Goal: Transaction & Acquisition: Purchase product/service

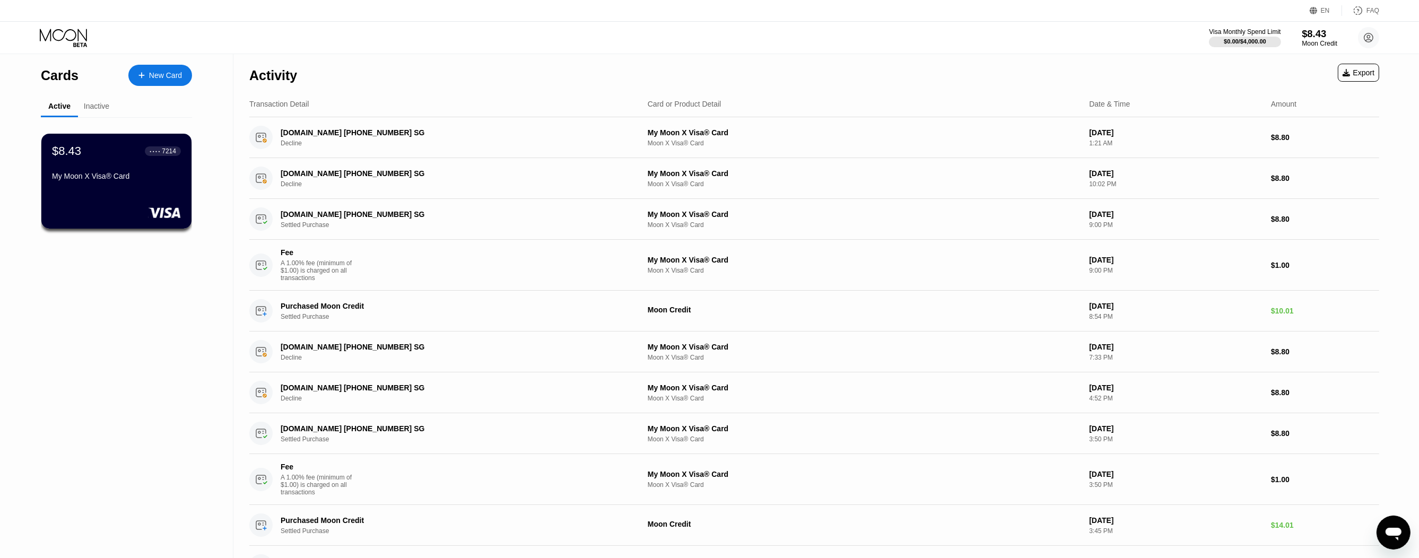
click at [1317, 30] on div "$8.43" at bounding box center [1319, 33] width 36 height 11
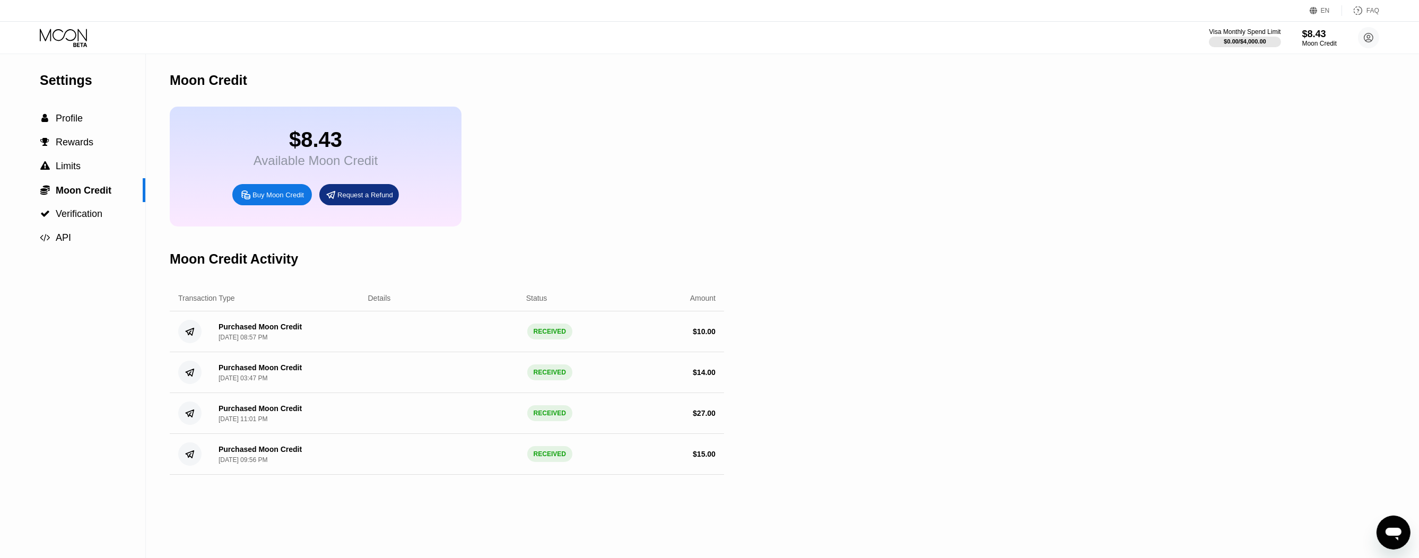
click at [280, 199] on div "Buy Moon Credit" at bounding box center [277, 194] width 51 height 9
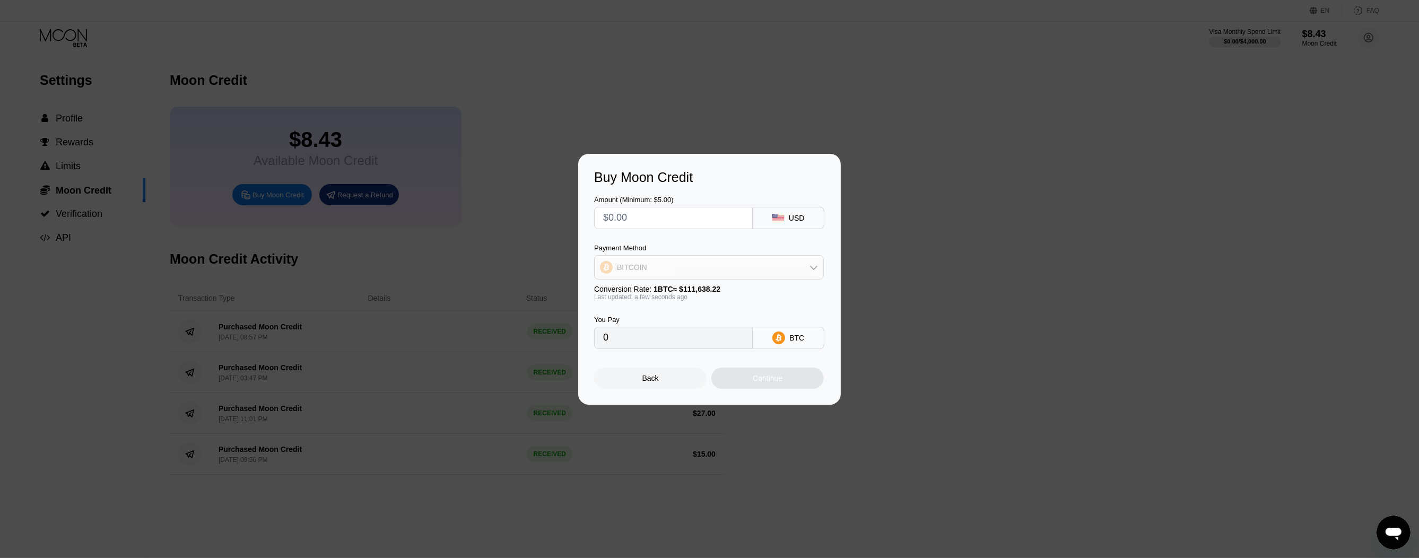
click at [688, 266] on div "BITCOIN" at bounding box center [708, 267] width 229 height 21
click at [616, 248] on div "Payment Method" at bounding box center [709, 248] width 230 height 8
click at [647, 380] on div "Back" at bounding box center [650, 378] width 16 height 8
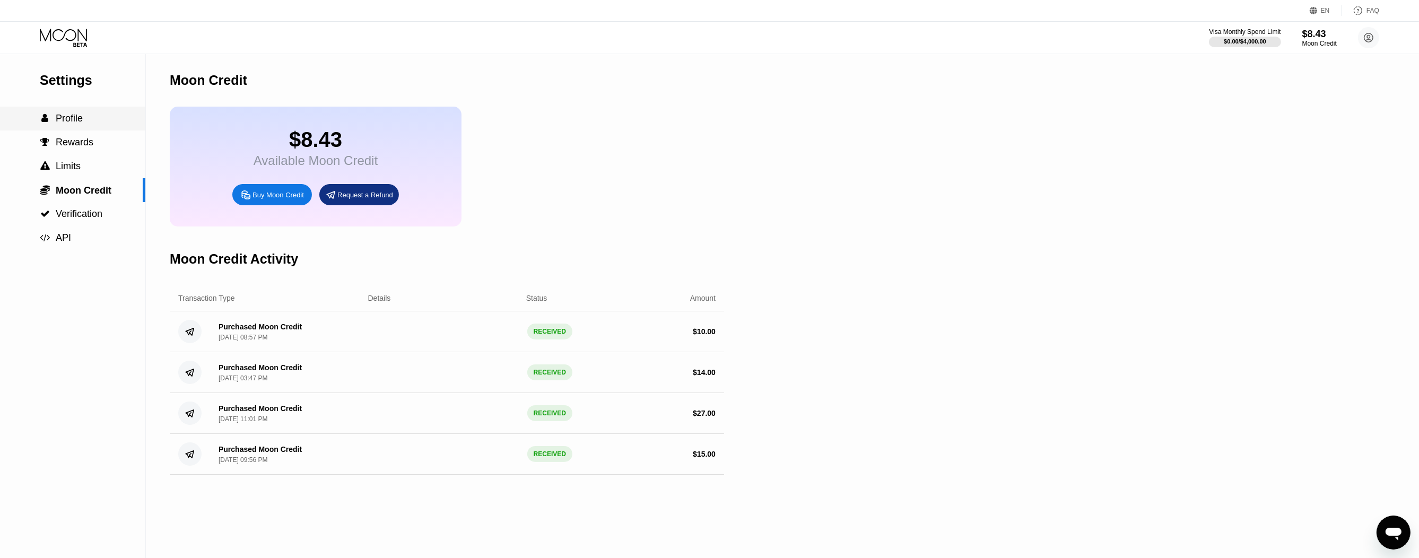
click at [68, 117] on span "Profile" at bounding box center [69, 118] width 27 height 11
